Goal: Information Seeking & Learning: Understand process/instructions

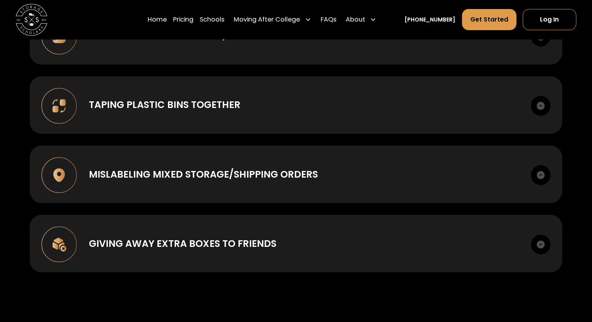
scroll to position [923, 0]
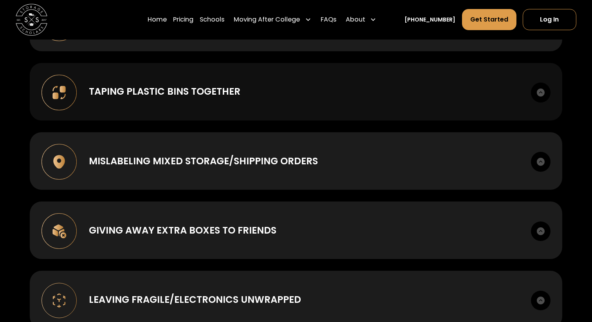
click at [540, 90] on img at bounding box center [541, 93] width 20 height 20
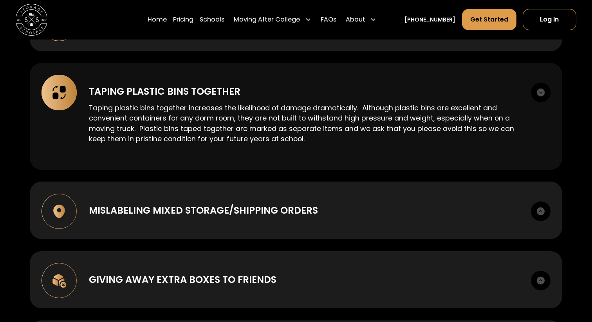
click at [540, 90] on img at bounding box center [541, 93] width 20 height 20
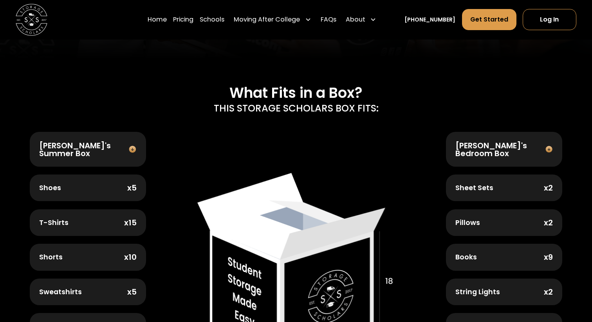
scroll to position [0, 0]
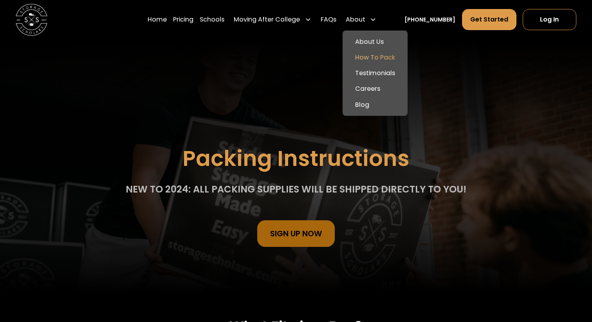
click at [369, 63] on link "How To Pack" at bounding box center [374, 58] width 59 height 16
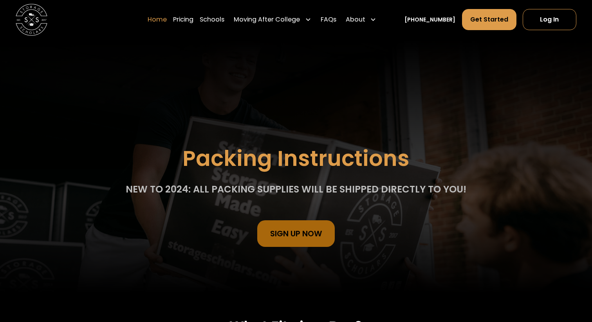
click at [167, 19] on link "Home" at bounding box center [157, 20] width 19 height 22
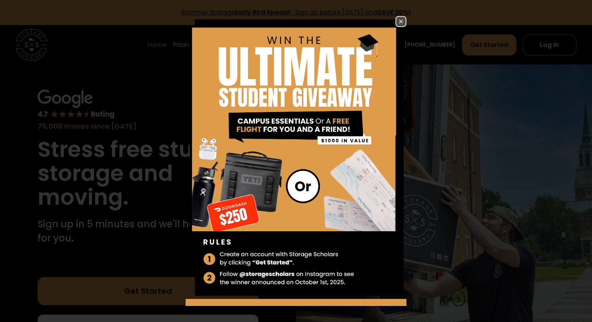
click at [403, 19] on img at bounding box center [400, 21] width 9 height 9
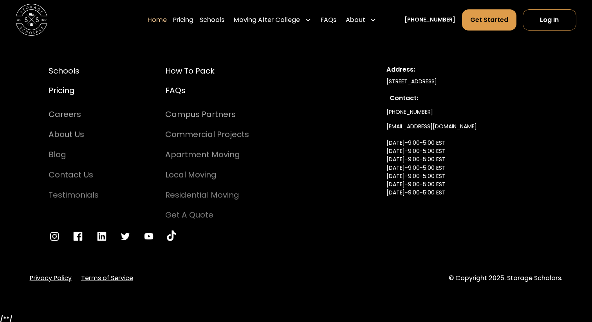
scroll to position [2662, 0]
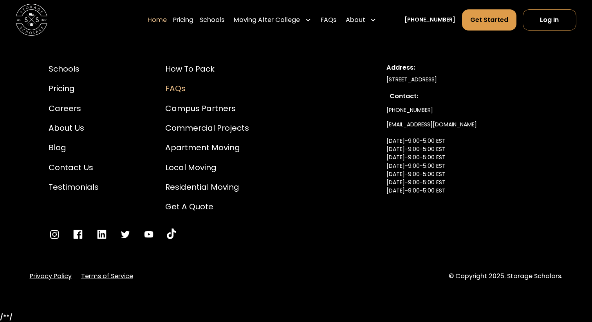
click at [176, 89] on div "FAQs" at bounding box center [207, 89] width 84 height 12
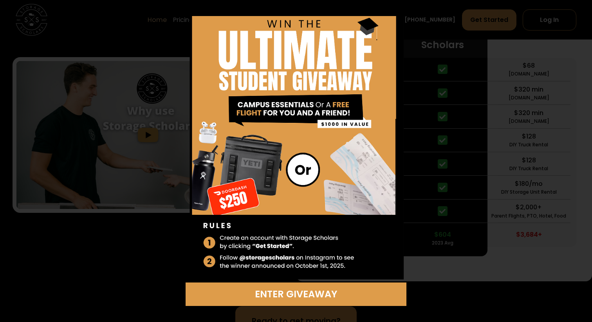
scroll to position [1575, 0]
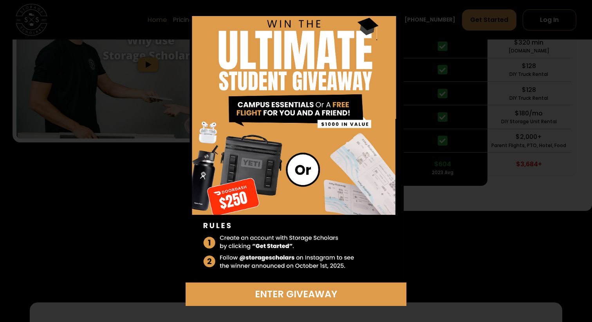
click at [439, 98] on div "Enter Giveaway" at bounding box center [296, 161] width 586 height 290
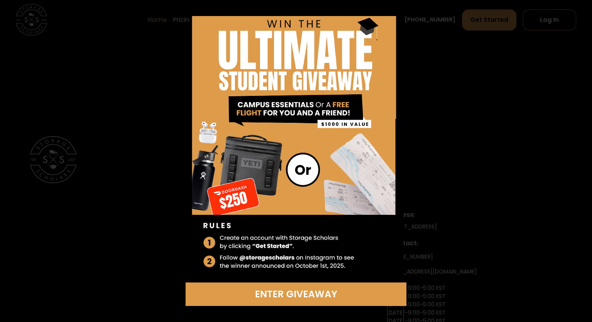
scroll to position [2662, 0]
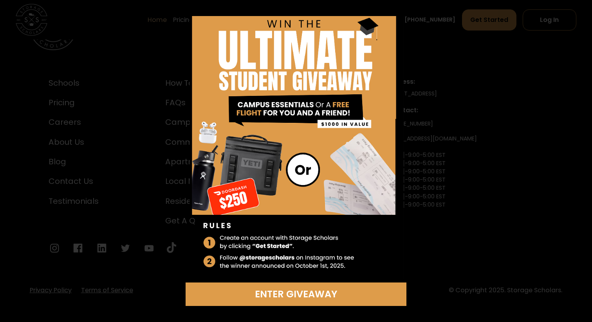
click at [389, 24] on img at bounding box center [295, 141] width 221 height 283
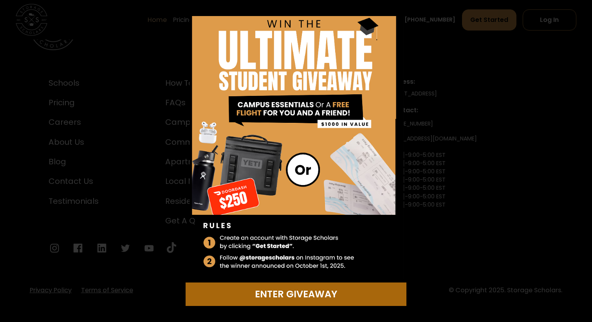
click at [354, 301] on div "Enter Giveaway" at bounding box center [295, 294] width 211 height 14
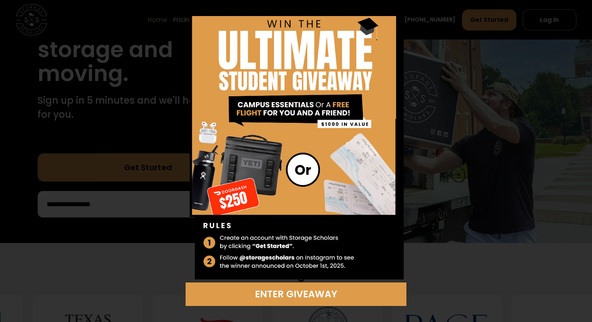
scroll to position [0, 0]
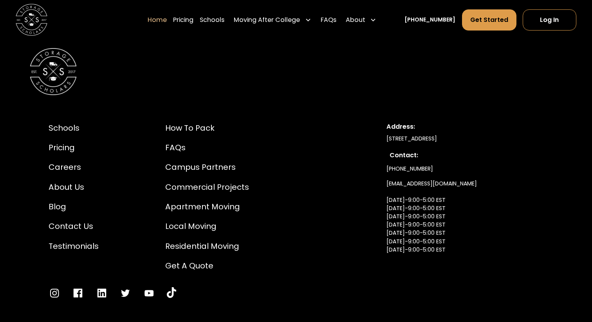
scroll to position [2617, 0]
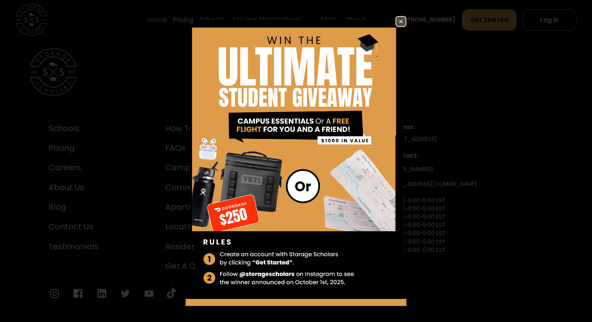
click at [402, 20] on img at bounding box center [400, 21] width 9 height 9
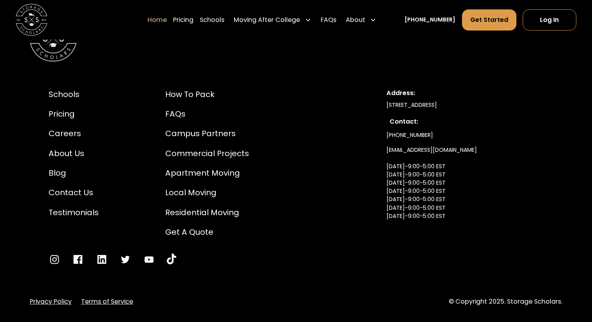
scroll to position [2650, 0]
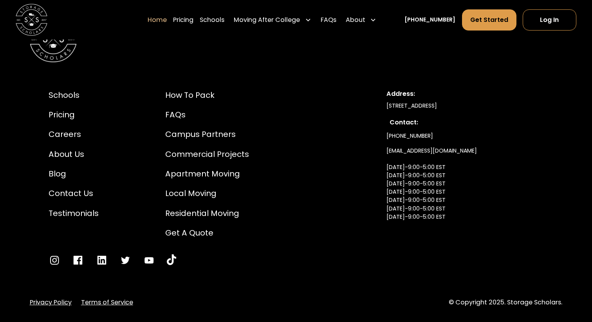
click at [119, 298] on link "Terms of Service" at bounding box center [107, 302] width 52 height 9
click at [104, 293] on div "Schools Pricing Careers About Us Blog Contact Us Testimonials How to Pack FAQs …" at bounding box center [296, 161] width 533 height 355
click at [106, 298] on link "Terms of Service" at bounding box center [107, 302] width 52 height 9
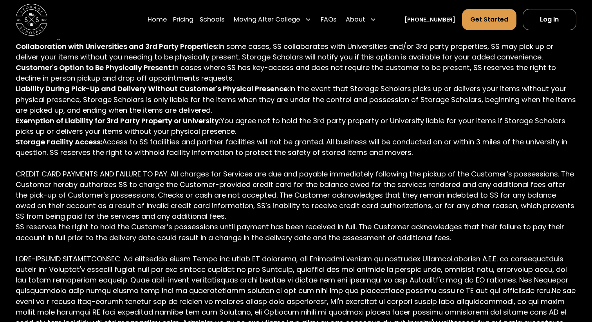
scroll to position [778, 0]
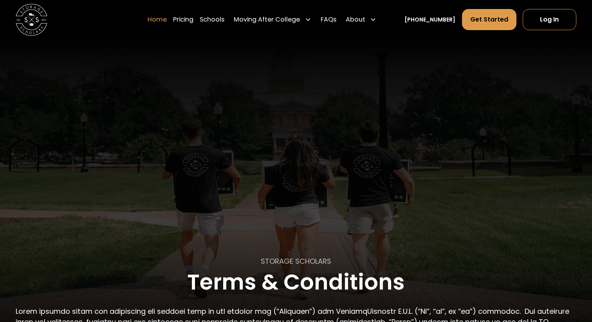
click at [167, 21] on link "Home" at bounding box center [157, 20] width 19 height 22
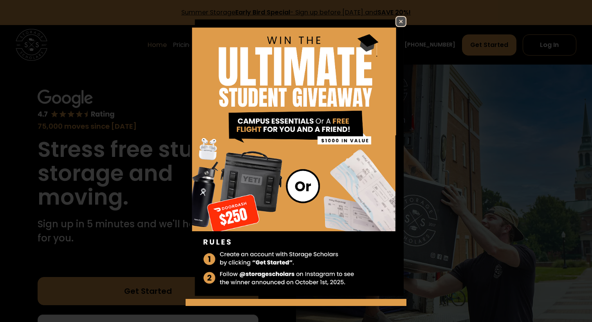
click at [400, 19] on img at bounding box center [400, 21] width 9 height 9
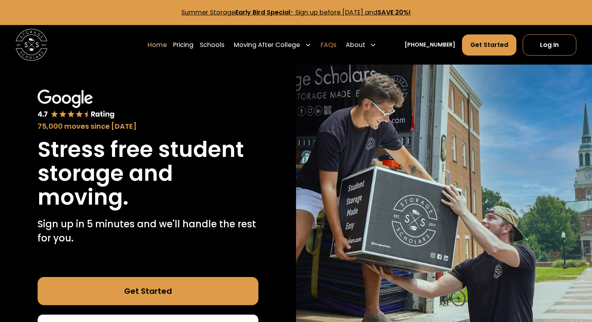
click at [336, 41] on link "FAQs" at bounding box center [328, 45] width 16 height 22
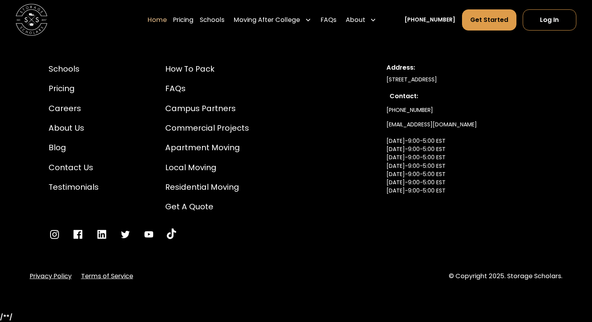
scroll to position [2655, 0]
click at [105, 281] on link "Terms of Service" at bounding box center [107, 276] width 52 height 9
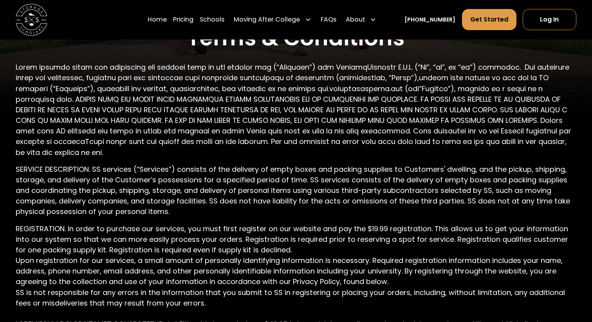
scroll to position [1898, 0]
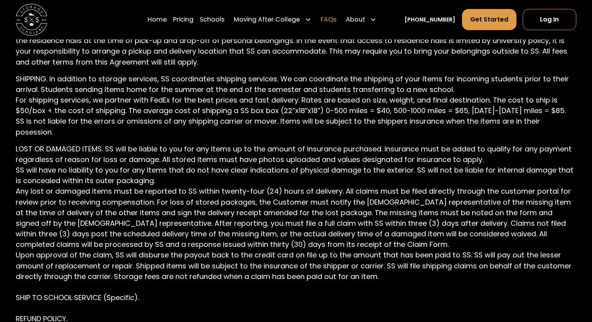
click at [336, 19] on link "FAQs" at bounding box center [328, 20] width 16 height 22
